Goal: Check status: Check status

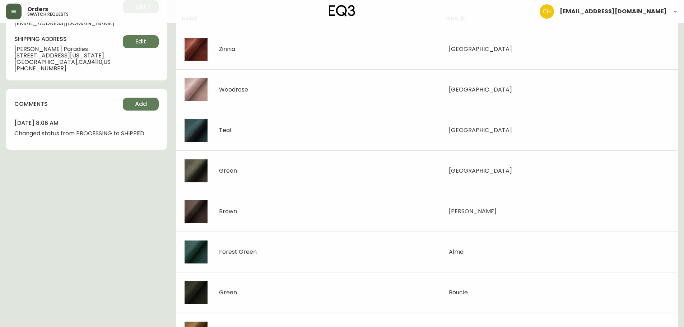
click at [16, 15] on button "button" at bounding box center [14, 12] width 16 height 16
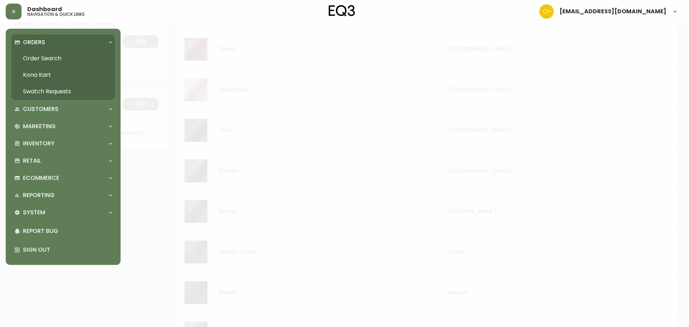
scroll to position [126, 0]
click at [34, 57] on link "Order Search" at bounding box center [62, 58] width 103 height 17
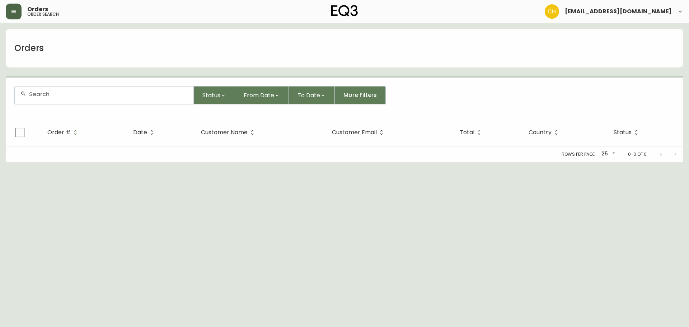
click at [13, 7] on button "button" at bounding box center [14, 12] width 16 height 16
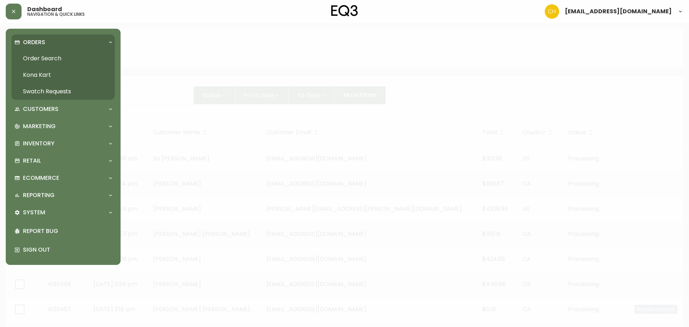
click at [30, 57] on link "Order Search" at bounding box center [62, 58] width 103 height 17
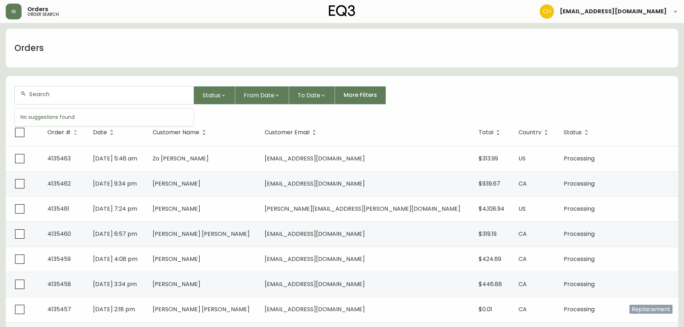
click at [69, 97] on input "text" at bounding box center [108, 94] width 159 height 7
type input "4135459"
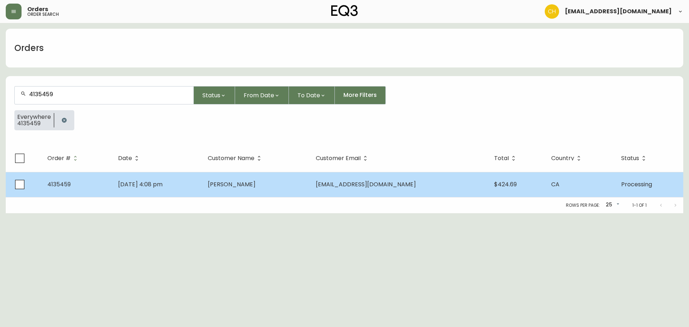
click at [202, 182] on td "[DATE] 4:08 pm" at bounding box center [157, 184] width 90 height 25
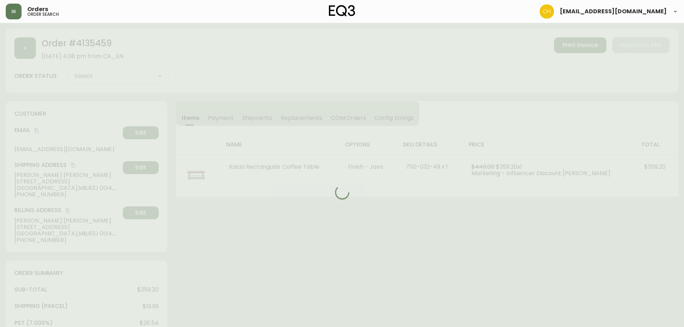
type input "Processing"
select select "PROCESSING"
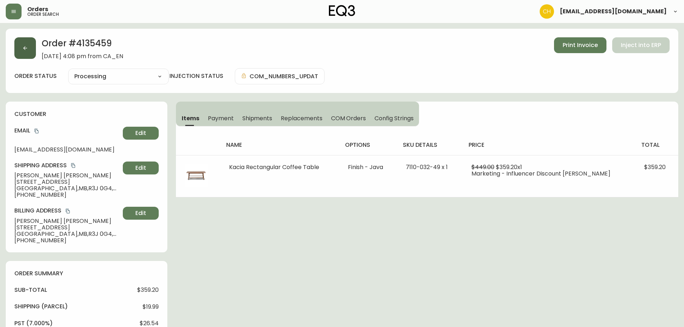
click at [25, 48] on icon "button" at bounding box center [25, 48] width 4 height 4
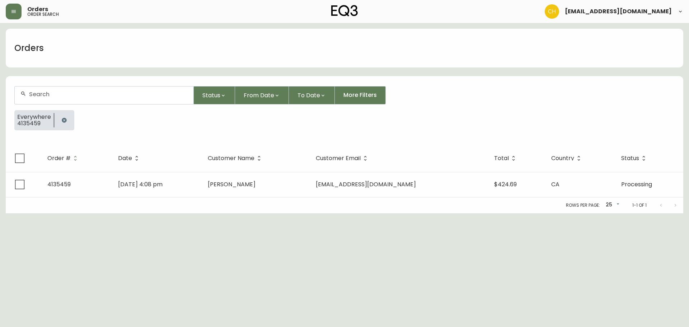
click at [33, 94] on input "text" at bounding box center [108, 94] width 159 height 7
type input "4135451"
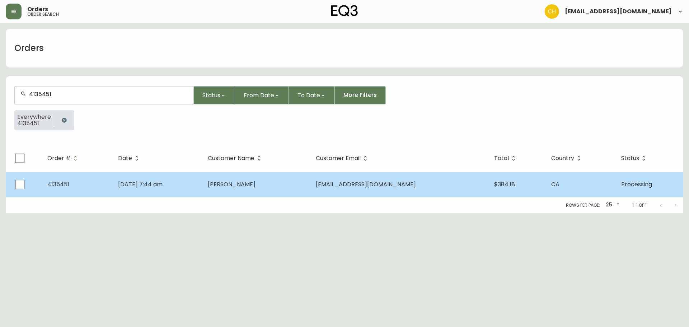
click at [202, 179] on td "[DATE] 7:44 am" at bounding box center [157, 184] width 90 height 25
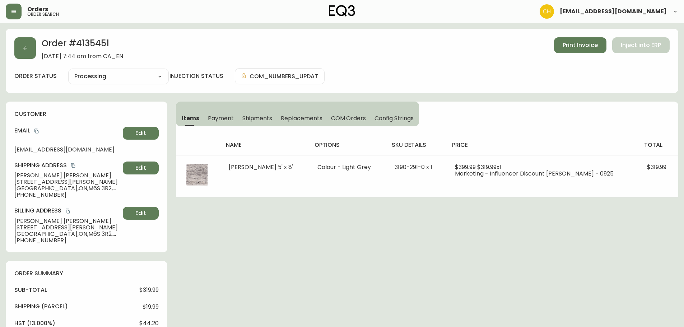
type input "Processing"
select select "PROCESSING"
click at [30, 49] on button "button" at bounding box center [25, 48] width 22 height 22
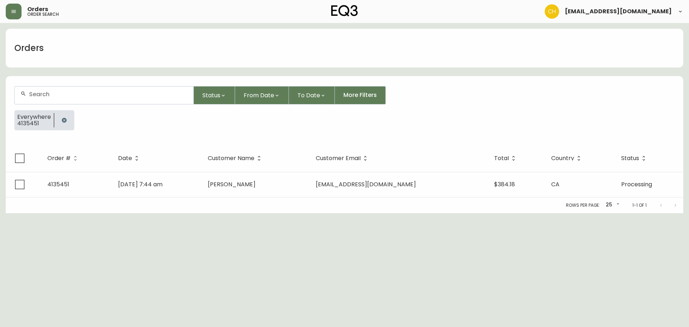
click at [50, 98] on div at bounding box center [104, 95] width 179 height 18
type input "4135454"
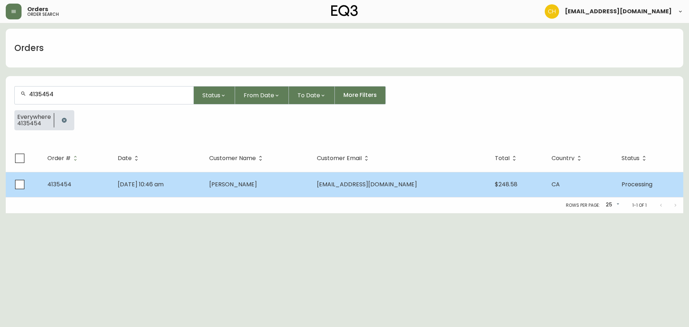
click at [197, 194] on td "[DATE] 10:46 am" at bounding box center [158, 184] width 92 height 25
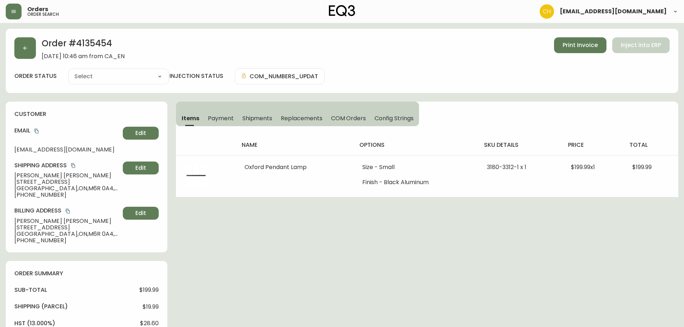
type input "Processing"
select select "PROCESSING"
click at [29, 46] on button "button" at bounding box center [25, 48] width 22 height 22
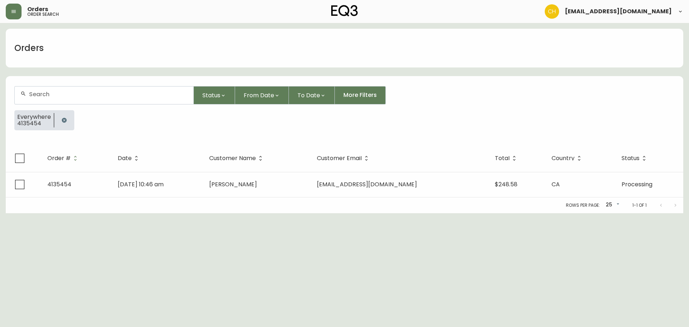
click at [60, 93] on input "text" at bounding box center [108, 94] width 159 height 7
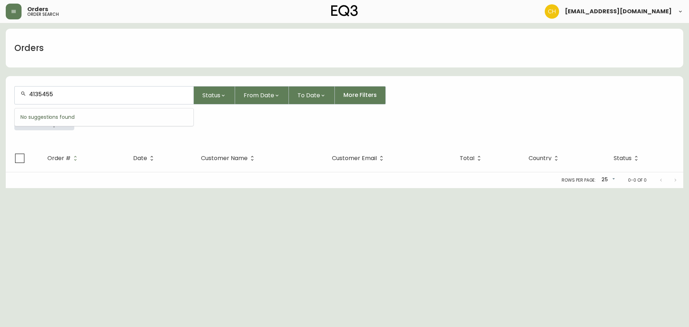
type input "4135455"
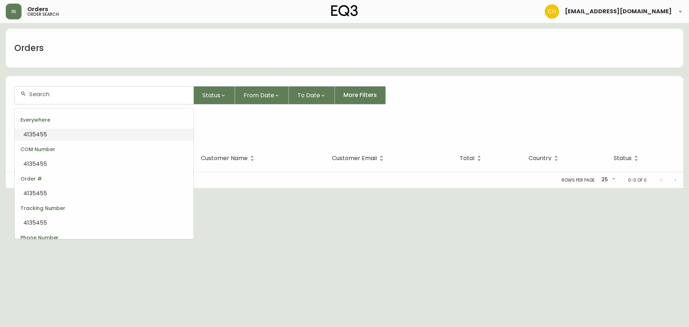
type input "4135455"
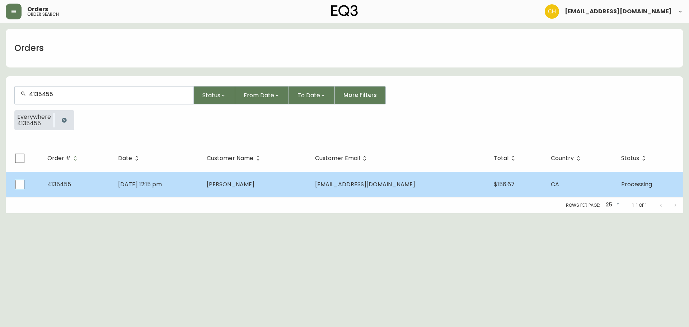
click at [184, 189] on td "[DATE] 12:15 pm" at bounding box center [156, 184] width 89 height 25
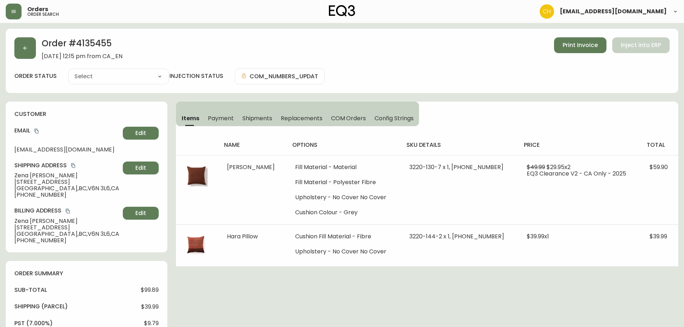
type input "Processing"
select select "PROCESSING"
click at [29, 51] on button "button" at bounding box center [25, 48] width 22 height 22
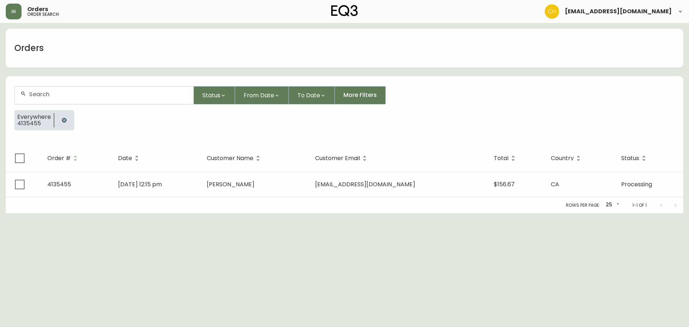
click at [48, 91] on input "text" at bounding box center [108, 94] width 159 height 7
type input "4135460"
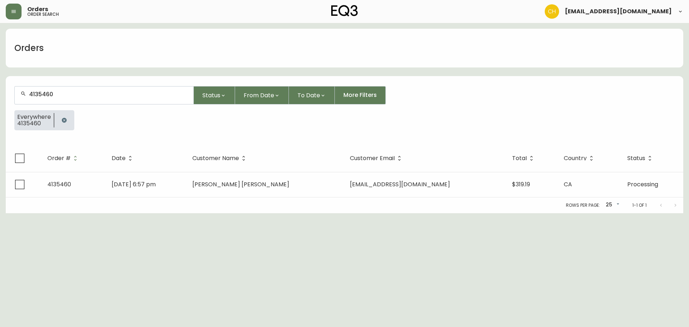
click at [187, 170] on th "Date" at bounding box center [146, 158] width 81 height 27
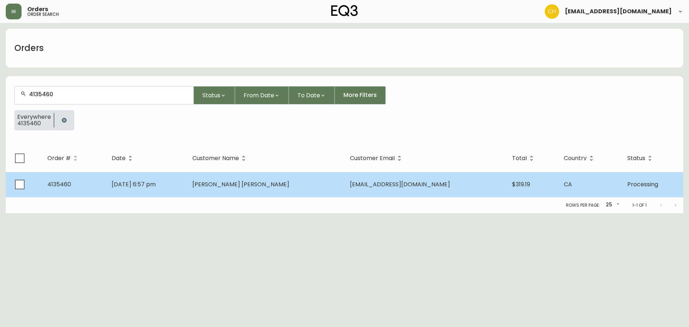
click at [187, 180] on td "[DATE] 6:57 pm" at bounding box center [146, 184] width 81 height 25
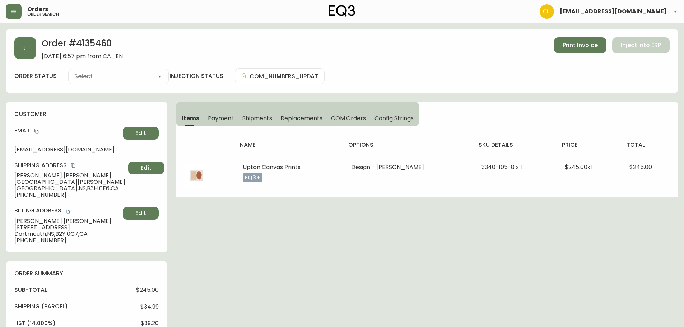
type input "Processing"
select select "PROCESSING"
click at [25, 51] on icon "button" at bounding box center [25, 48] width 6 height 6
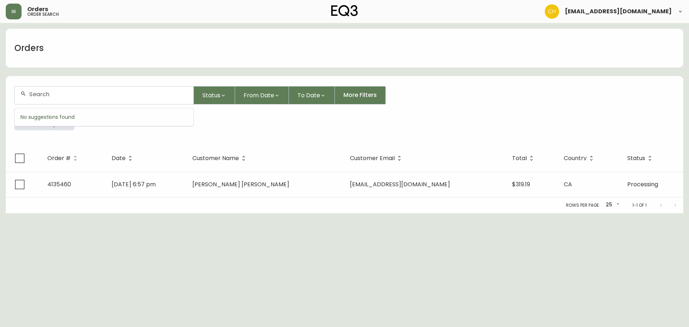
click at [60, 97] on input "text" at bounding box center [108, 94] width 159 height 7
type input "4135463"
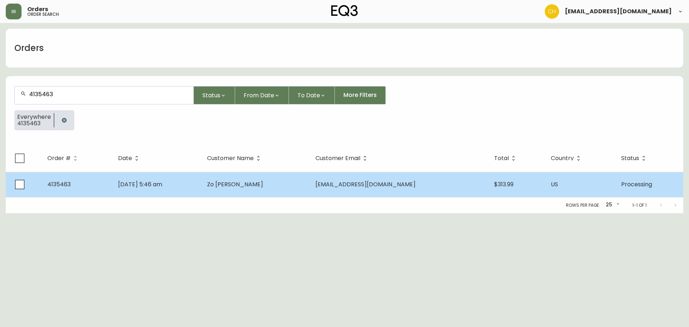
click at [201, 180] on td "[DATE] 5:46 am" at bounding box center [156, 184] width 89 height 25
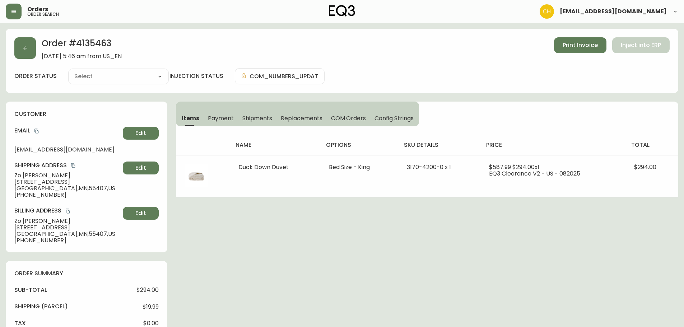
type input "Processing"
select select "PROCESSING"
